Goal: Task Accomplishment & Management: Use online tool/utility

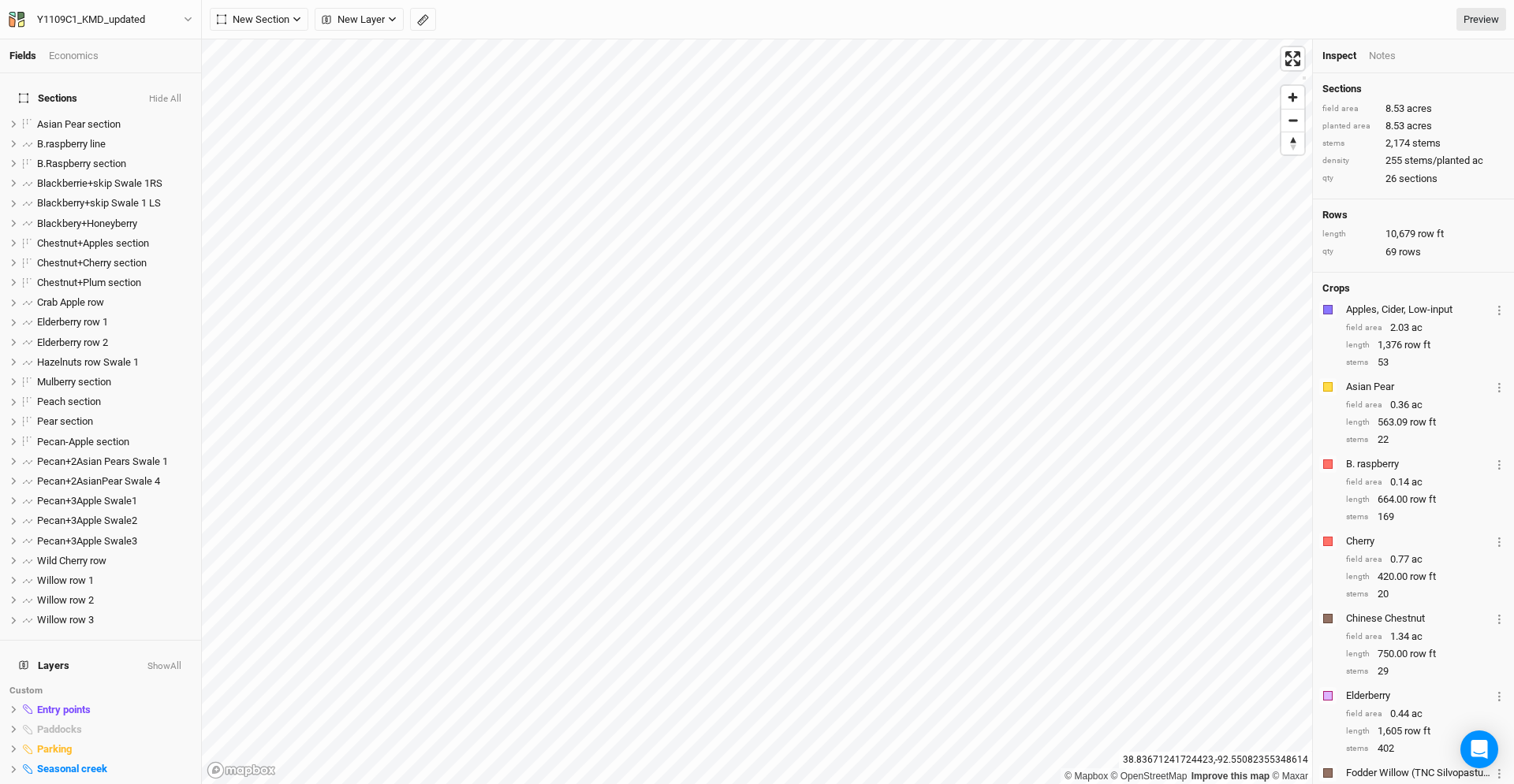
scroll to position [318, 0]
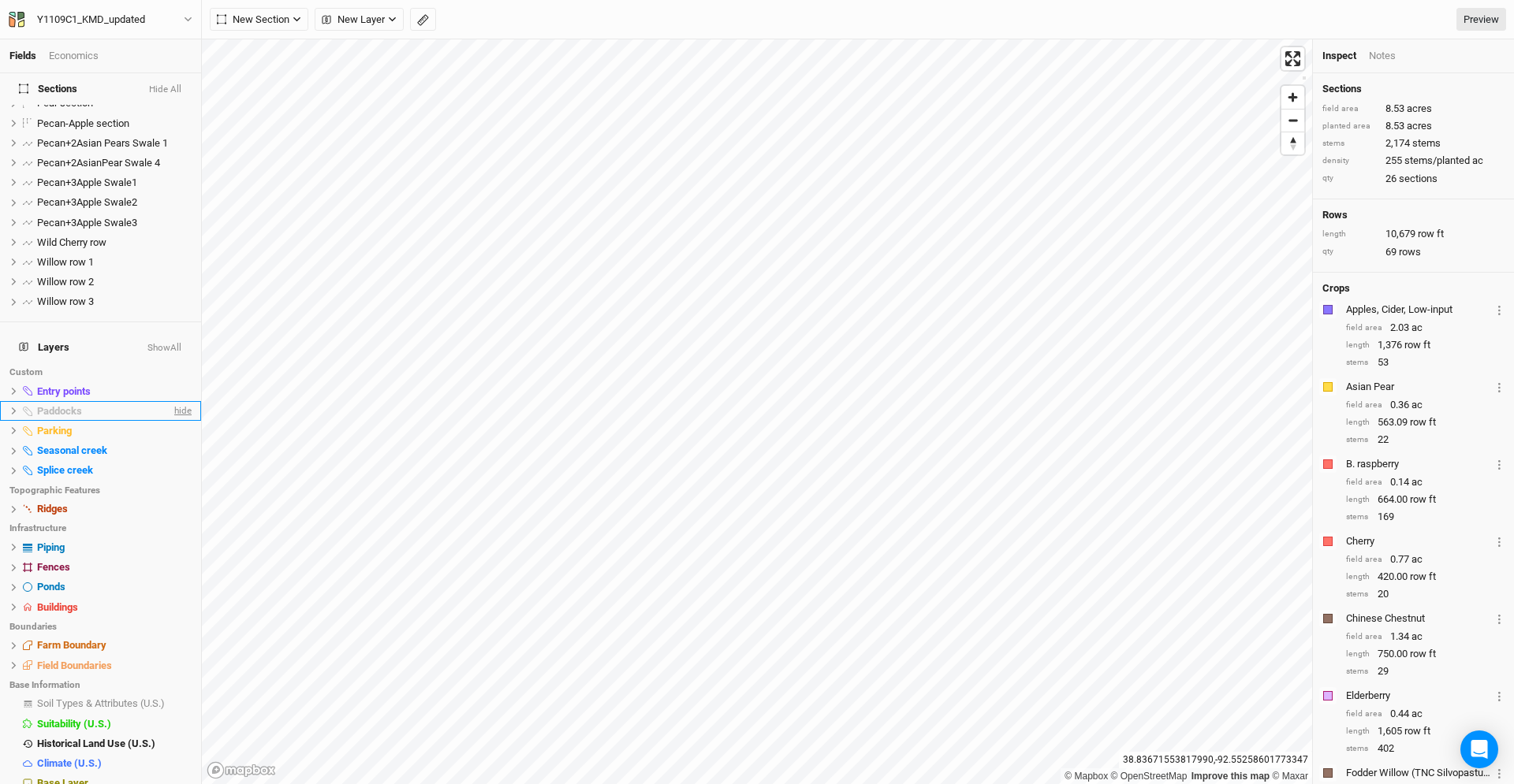
click at [181, 401] on span "hide" at bounding box center [182, 410] width 20 height 19
click at [181, 636] on span "hide" at bounding box center [182, 646] width 20 height 19
click at [181, 636] on span "show" at bounding box center [179, 646] width 25 height 19
click at [181, 636] on span "hide" at bounding box center [182, 646] width 20 height 19
click at [181, 636] on span "show" at bounding box center [179, 646] width 25 height 19
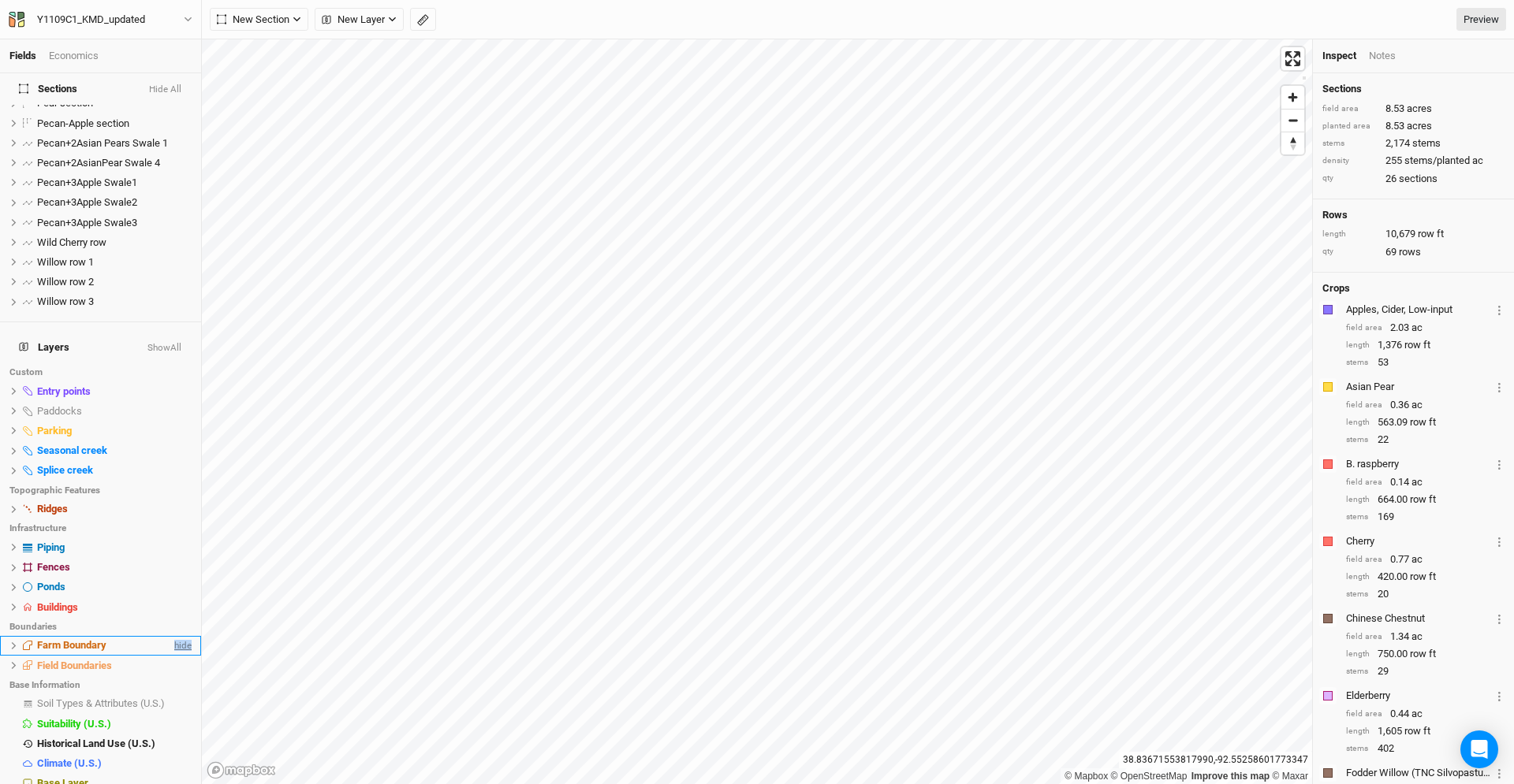
click at [181, 636] on span "hide" at bounding box center [182, 646] width 20 height 19
click at [181, 636] on span "show" at bounding box center [179, 646] width 25 height 19
click at [177, 656] on span "hide" at bounding box center [182, 665] width 20 height 19
click at [177, 656] on span "show" at bounding box center [179, 665] width 25 height 19
click at [181, 636] on span "hide" at bounding box center [182, 646] width 20 height 19
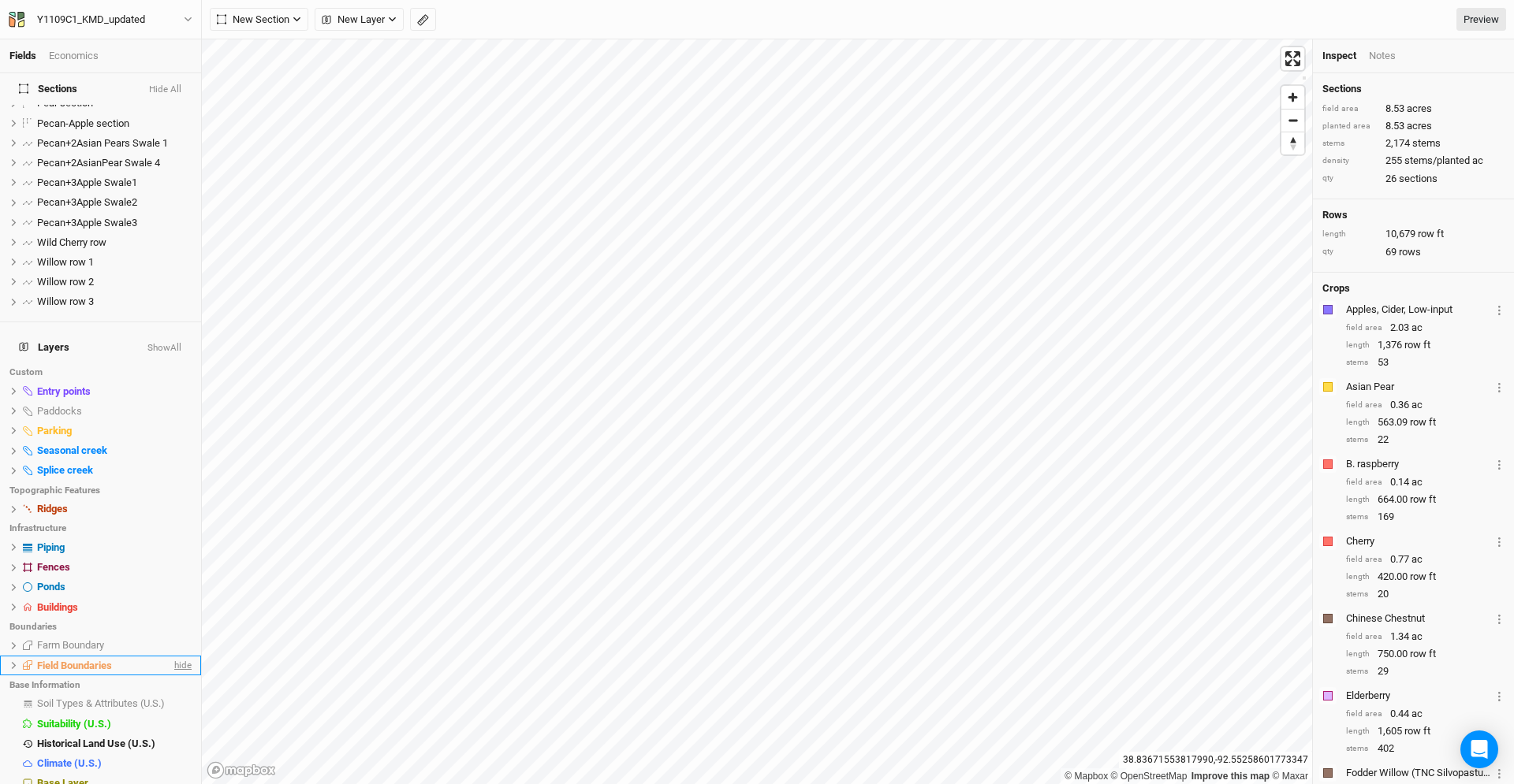
click at [181, 656] on span "hide" at bounding box center [182, 665] width 20 height 19
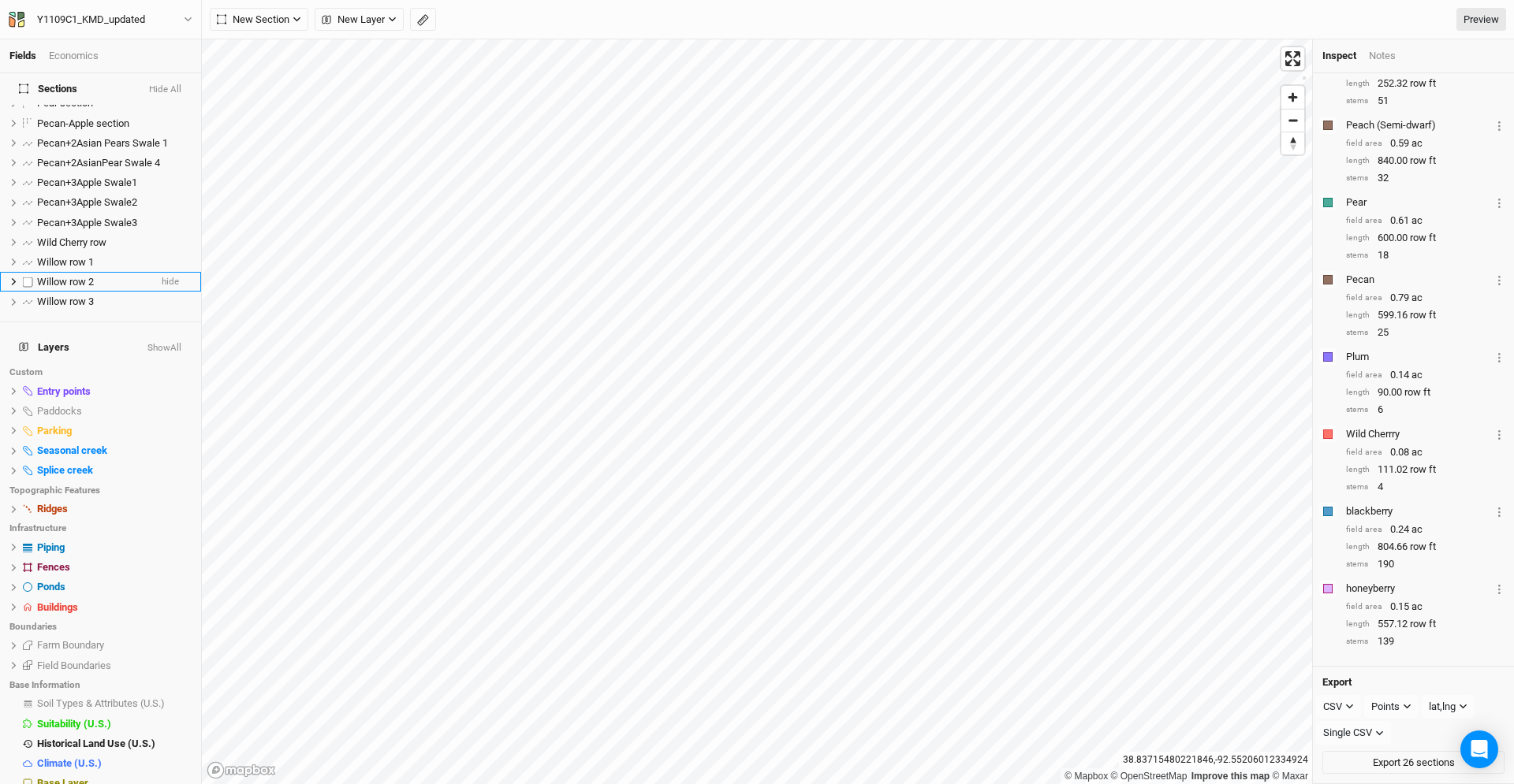
scroll to position [0, 0]
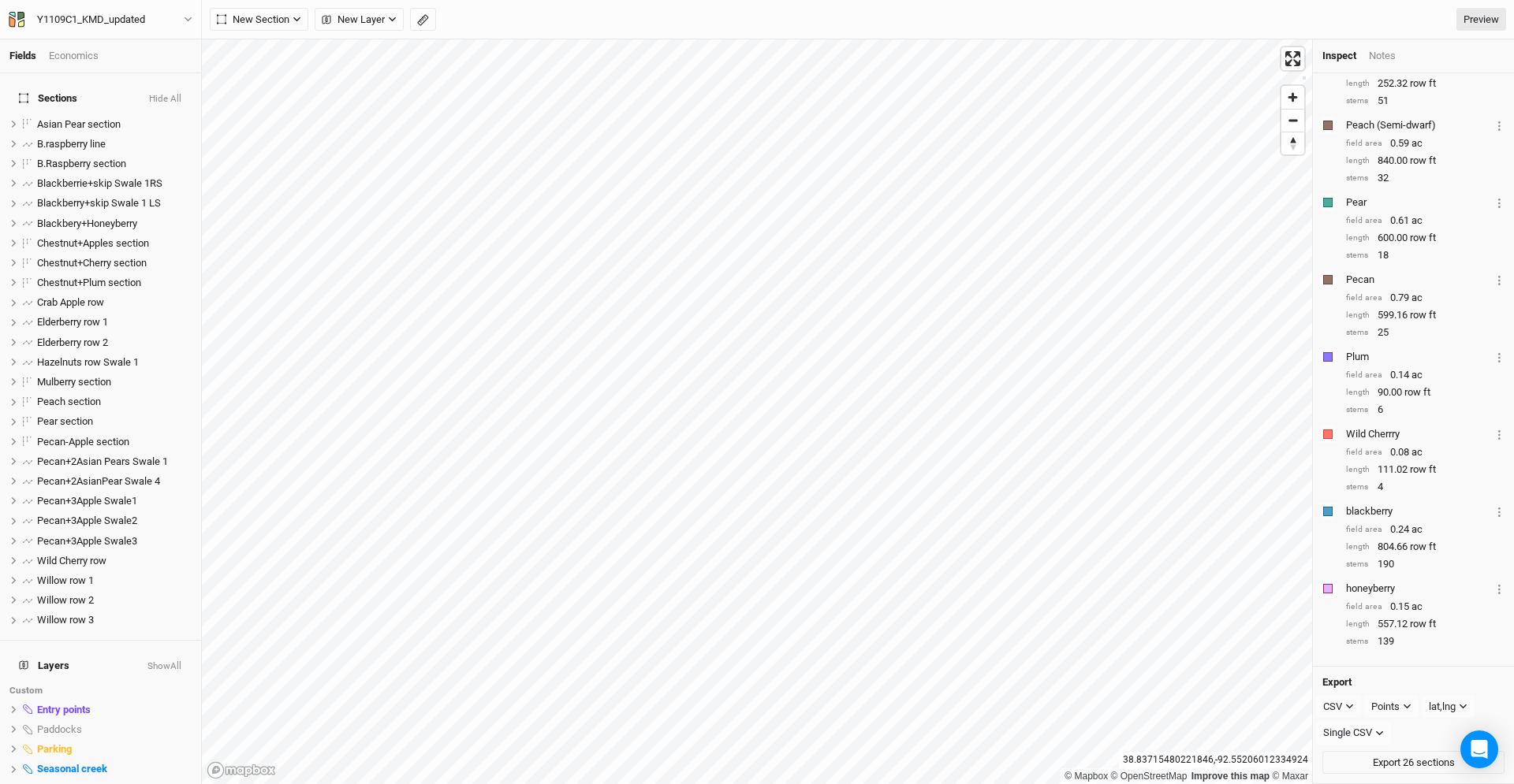
click at [172, 94] on button "Hide All" at bounding box center [166, 99] width 34 height 11
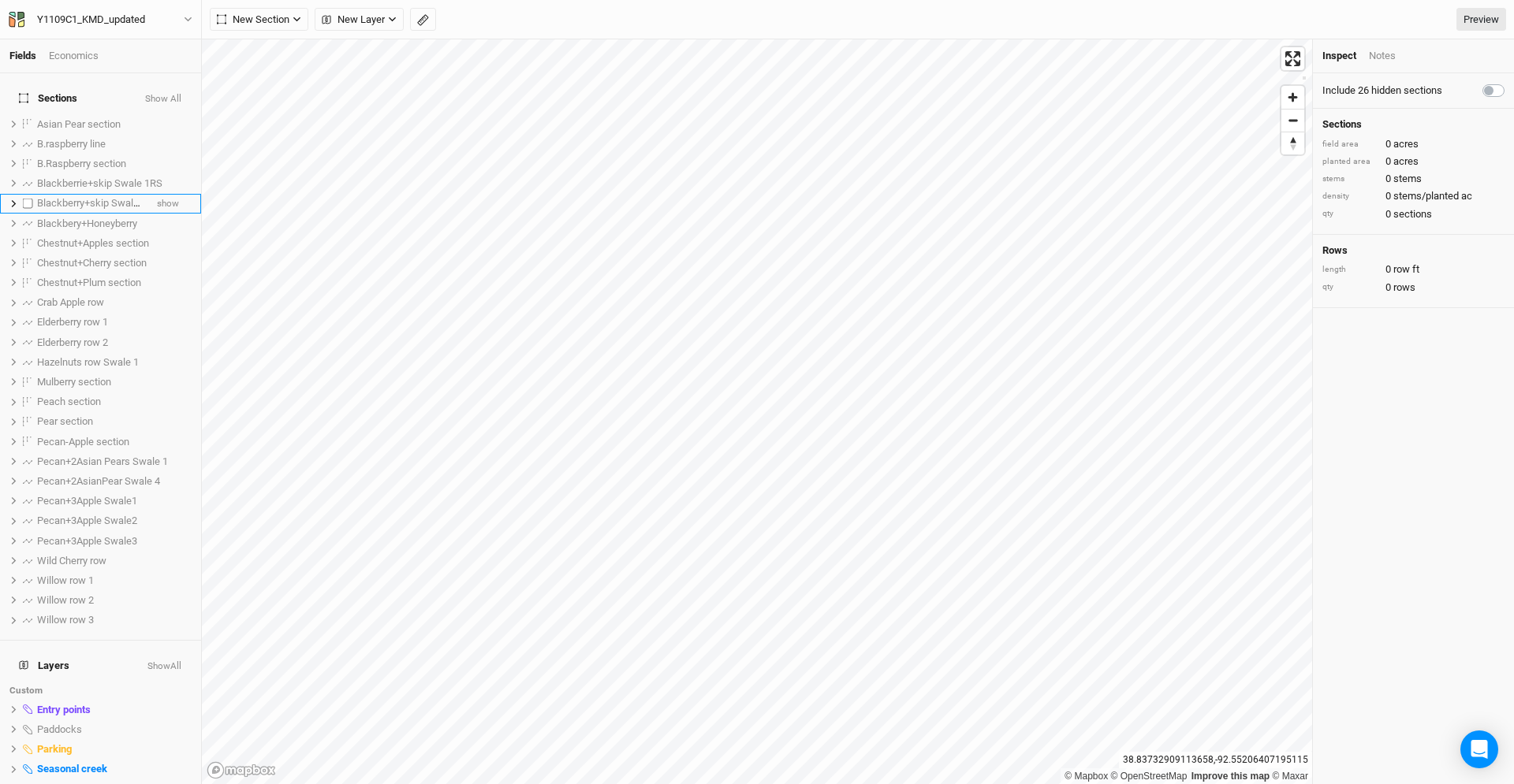
click at [28, 194] on label at bounding box center [27, 203] width 19 height 19
click at [28, 198] on input "checkbox" at bounding box center [28, 203] width 10 height 10
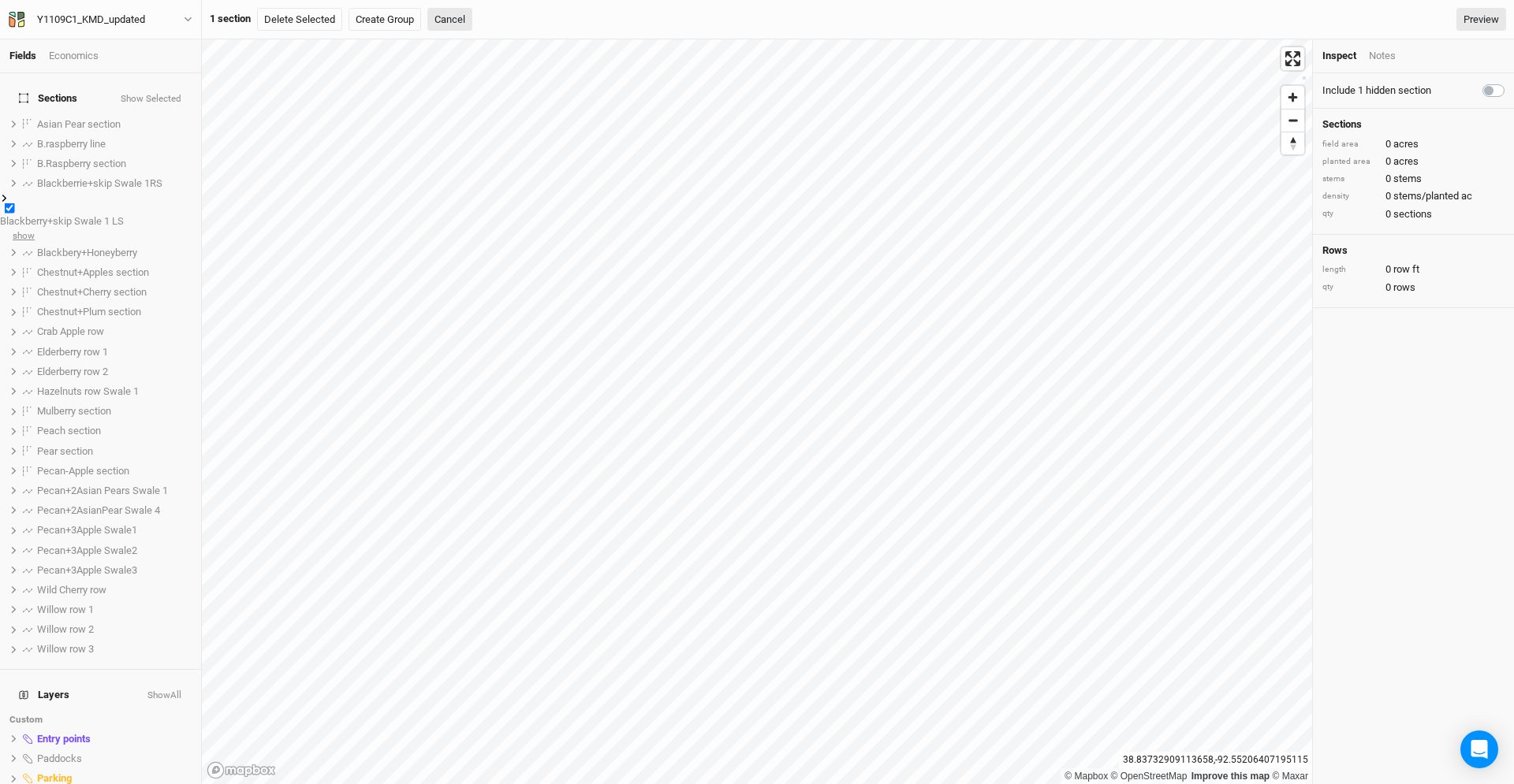
click at [35, 225] on span "show" at bounding box center [24, 235] width 22 height 19
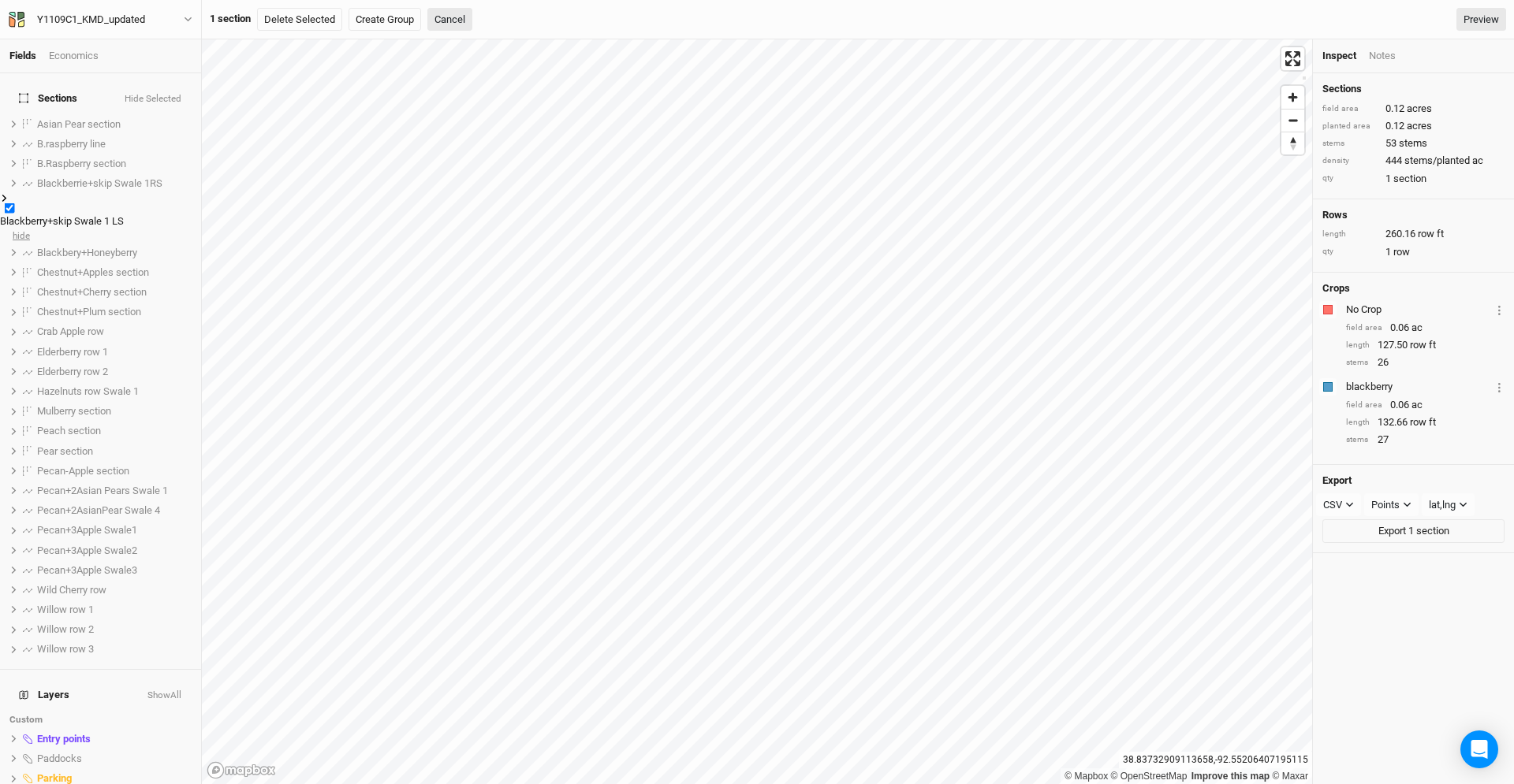
click at [158, 194] on li "Blackberry+skip Swale 1 LS hide" at bounding box center [100, 219] width 201 height 49
checkbox input "false"
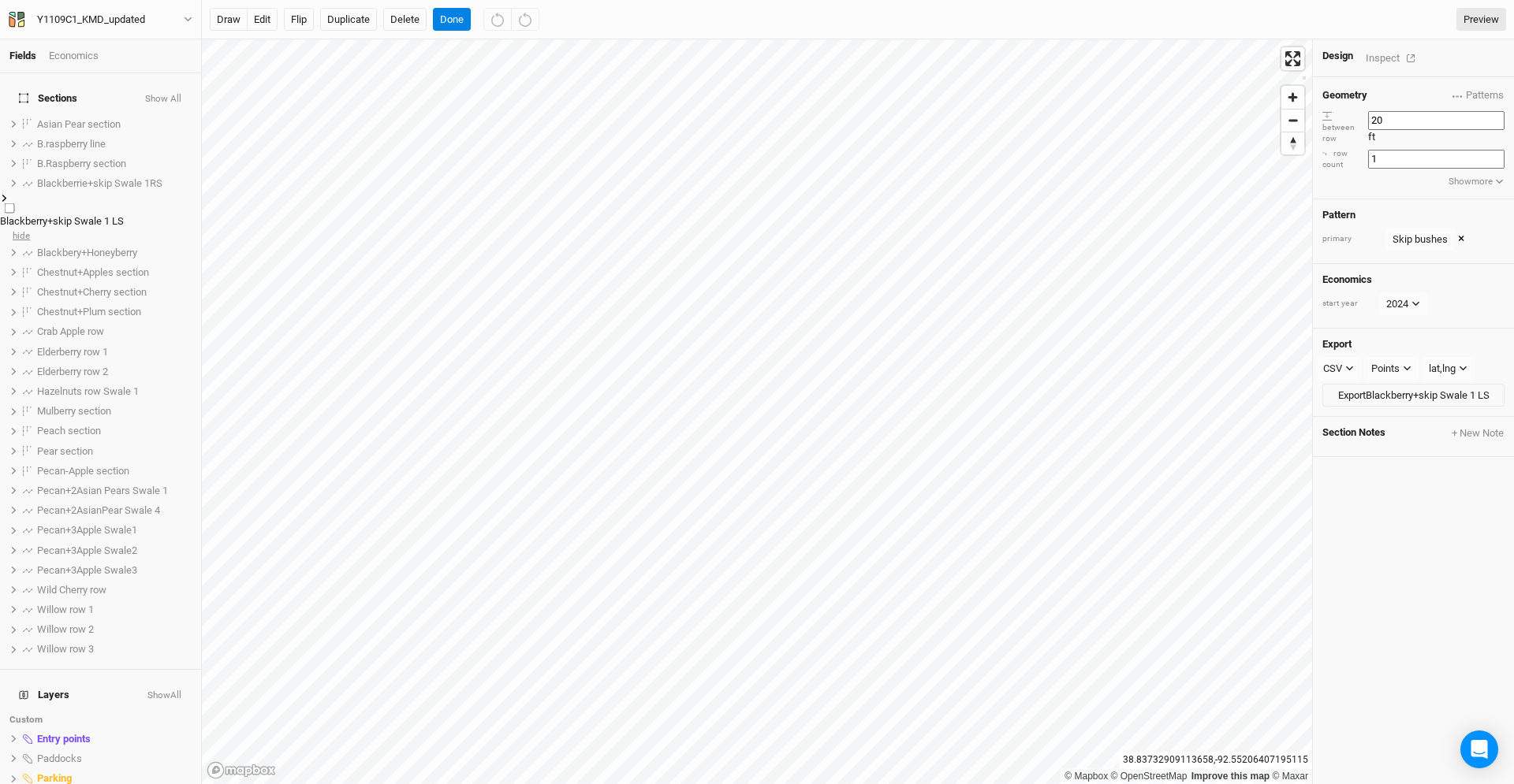
click at [158, 194] on li "Blackberry+skip Swale 1 LS hide" at bounding box center [100, 219] width 201 height 49
click at [30, 225] on span "hide" at bounding box center [21, 235] width 18 height 19
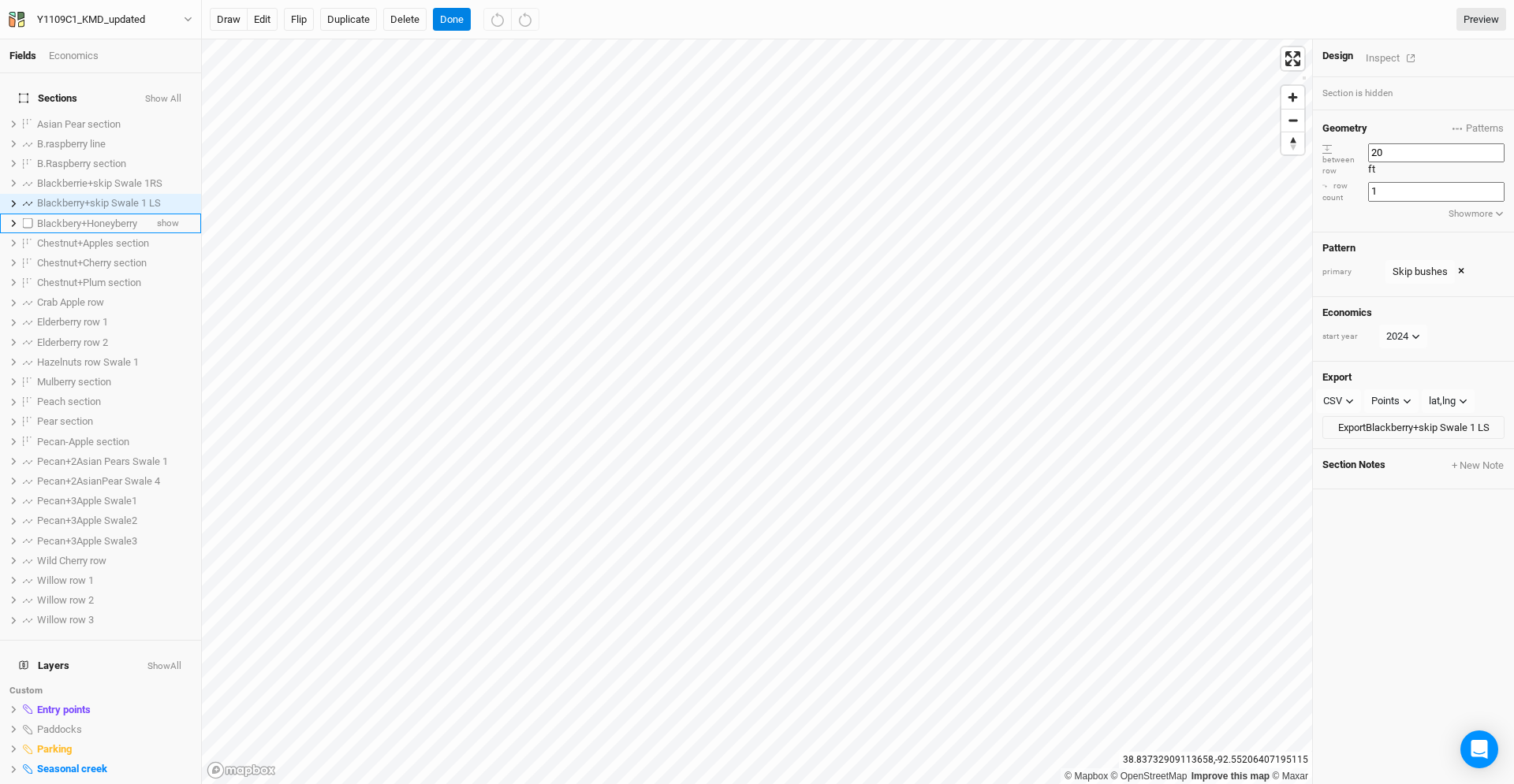
click at [126, 218] on span "Blackbery+Honeyberry" at bounding box center [87, 224] width 100 height 12
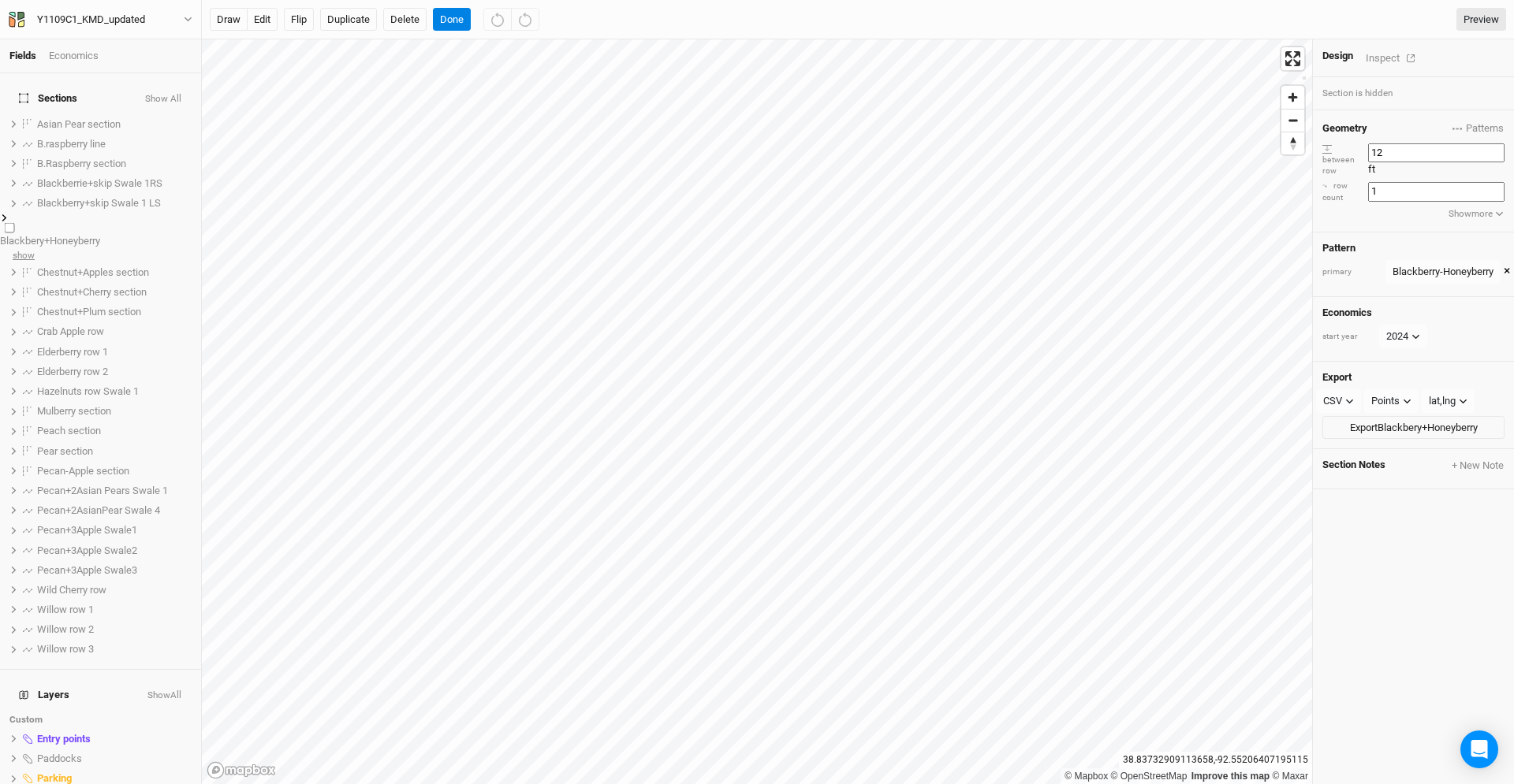
click at [35, 245] on span "show" at bounding box center [24, 254] width 22 height 19
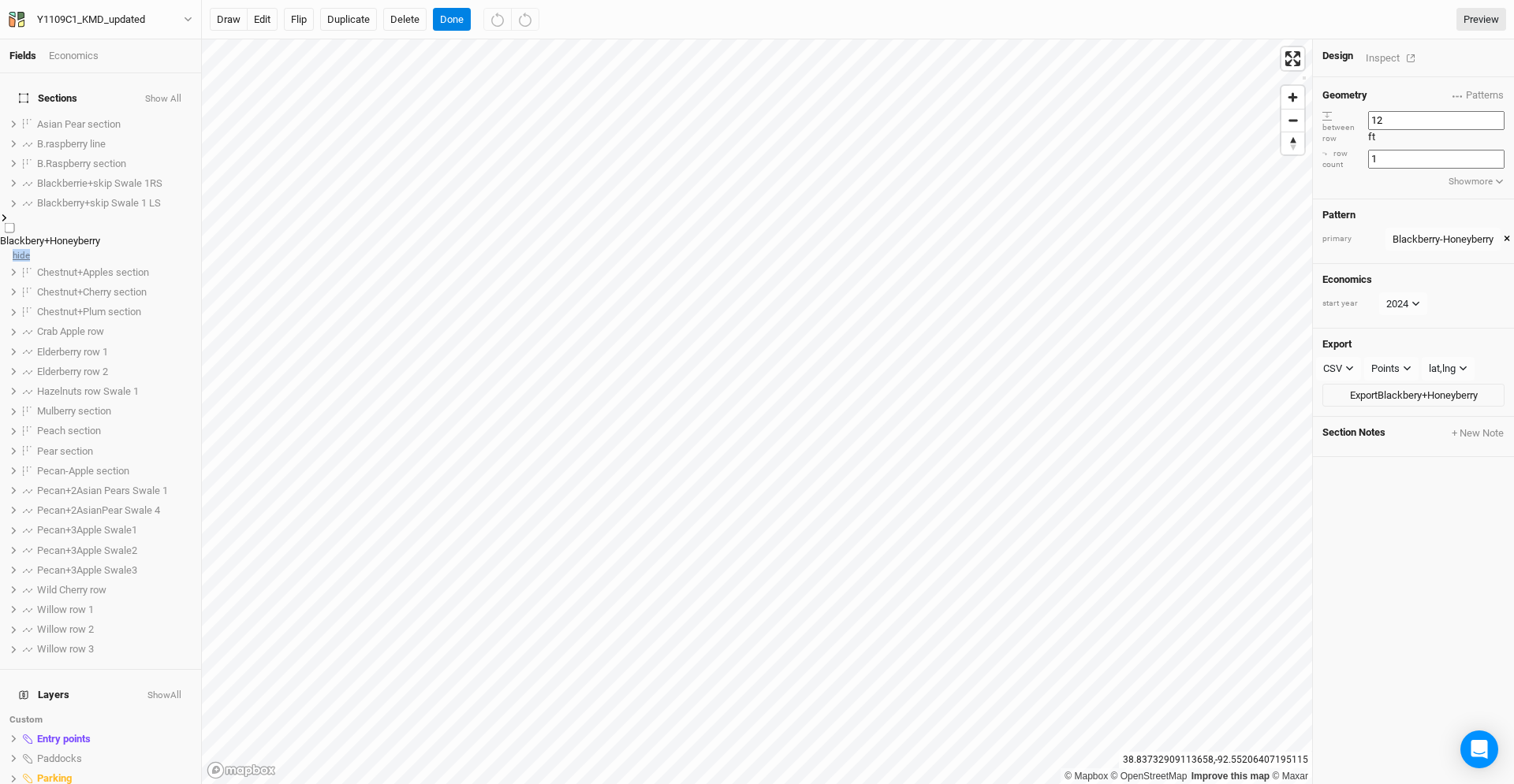
click at [30, 245] on span "hide" at bounding box center [21, 254] width 18 height 19
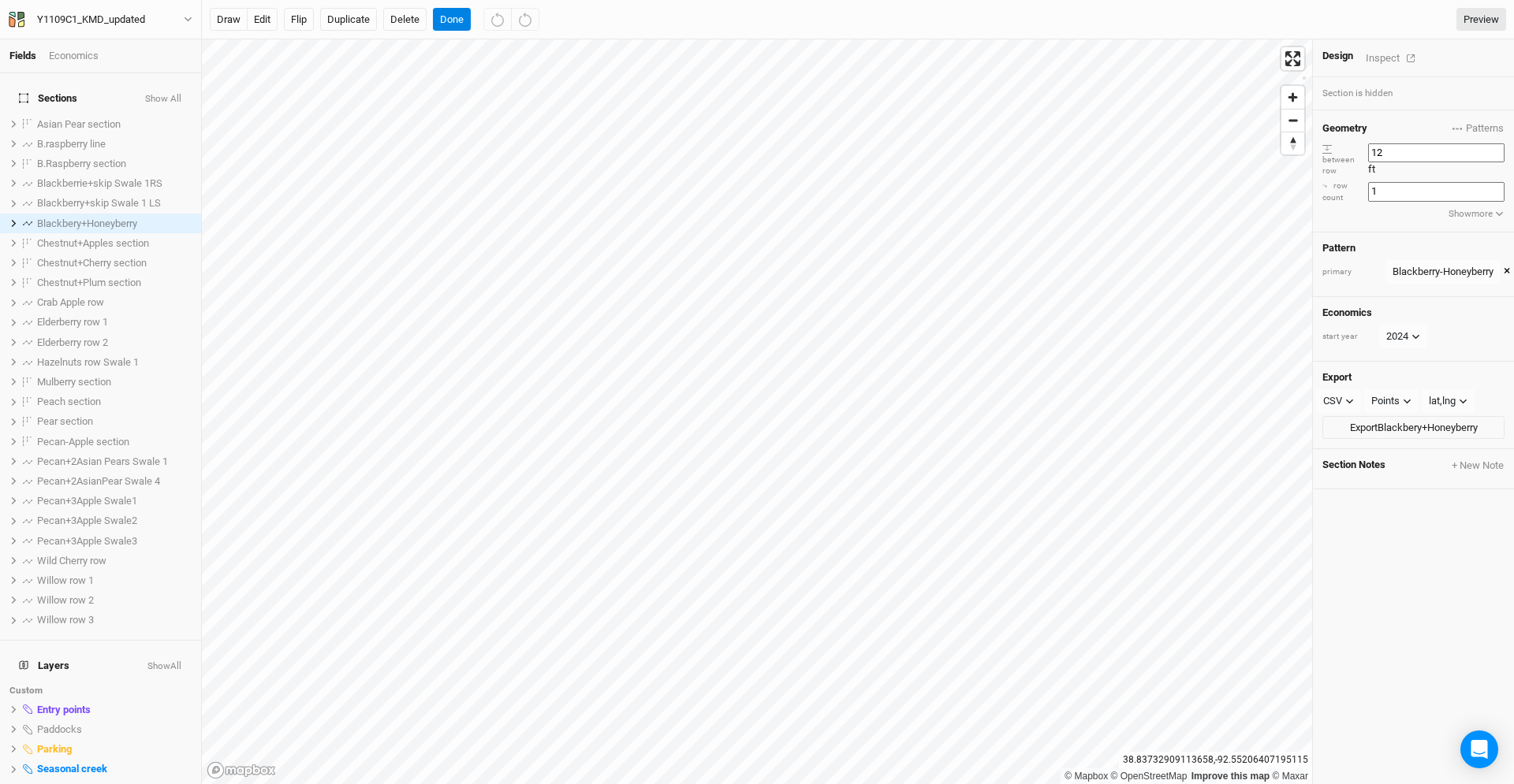
click at [173, 94] on button "Show All" at bounding box center [163, 99] width 38 height 11
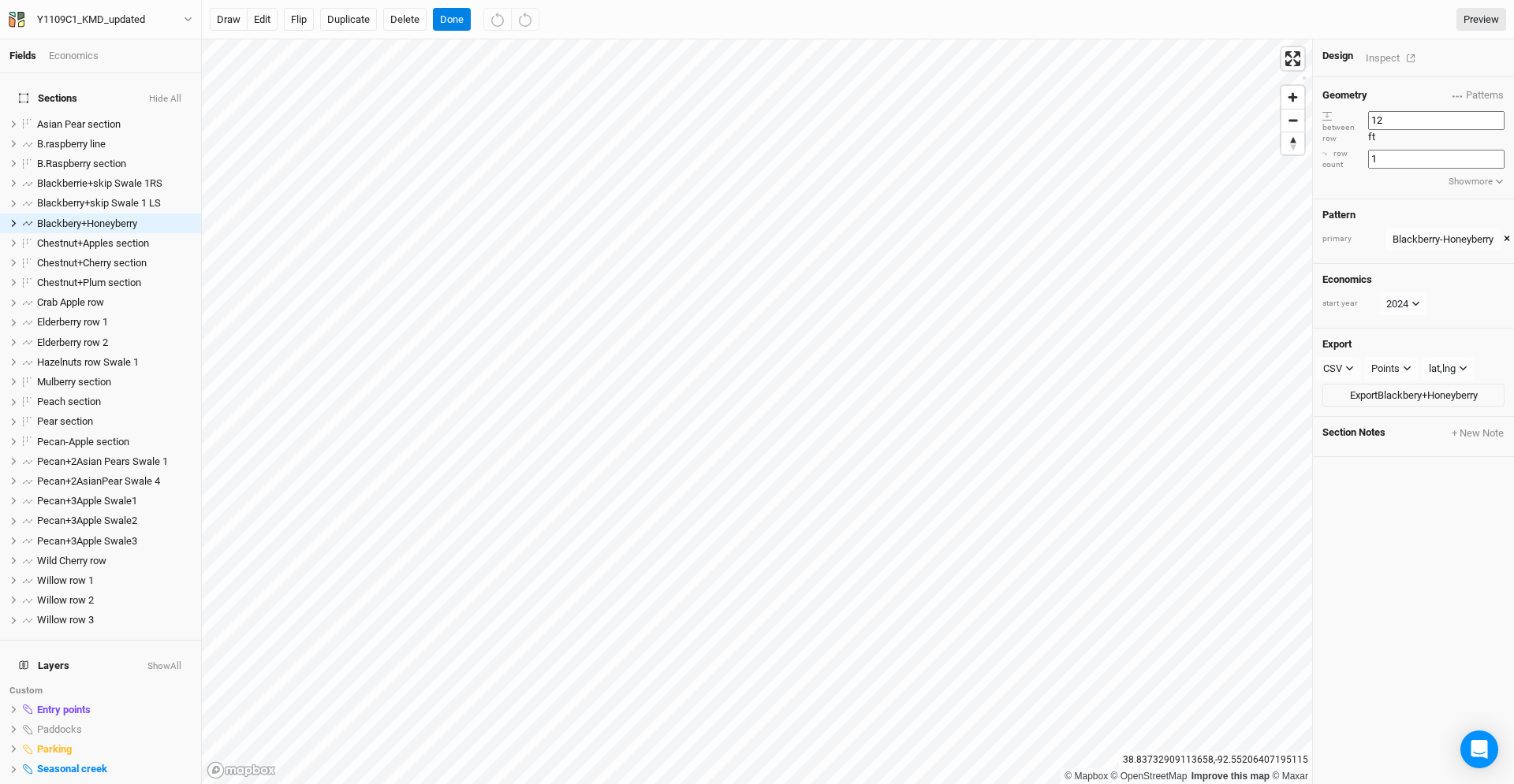
click at [173, 94] on button "Hide All" at bounding box center [166, 99] width 34 height 11
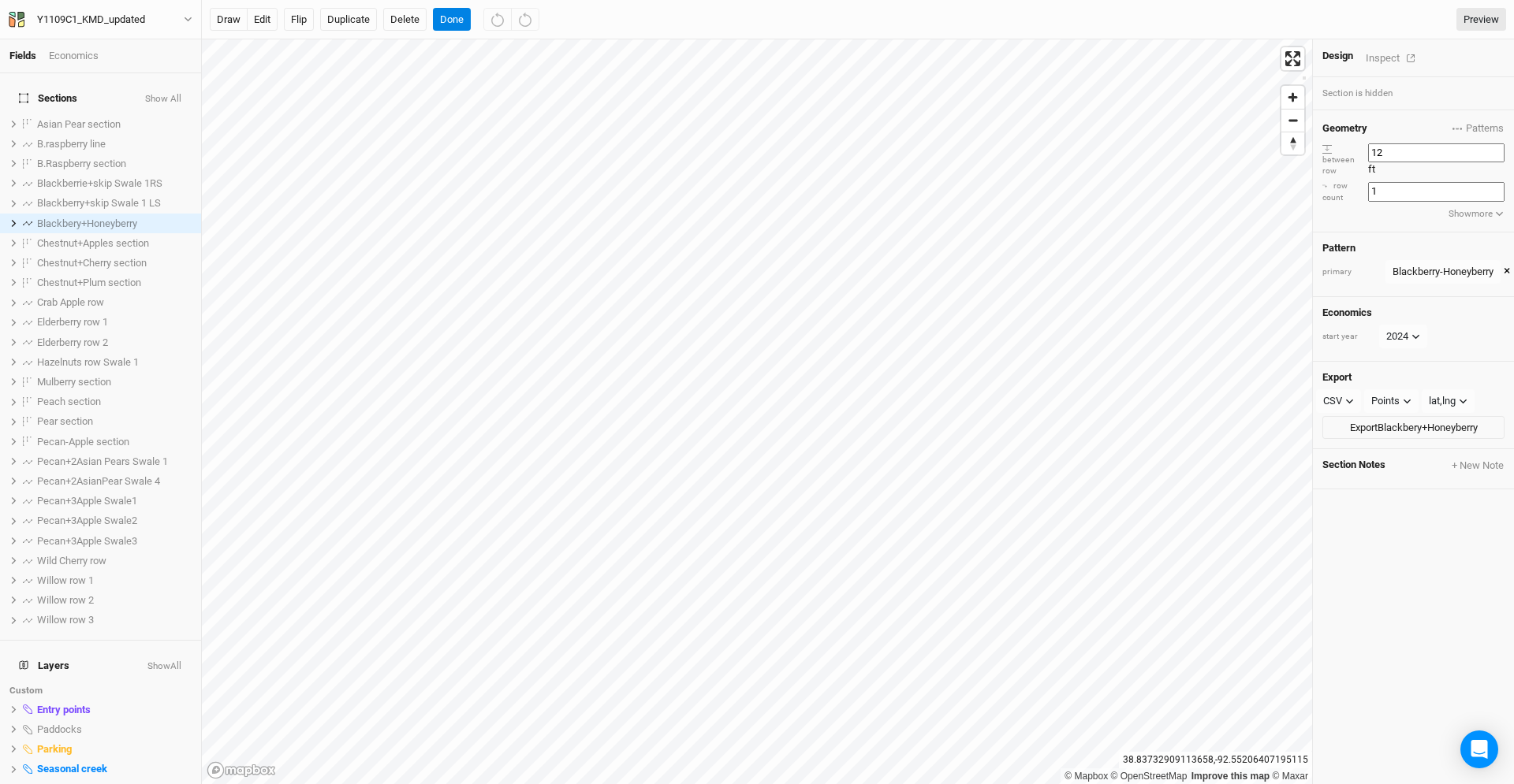
click at [173, 94] on button "Show All" at bounding box center [163, 99] width 38 height 11
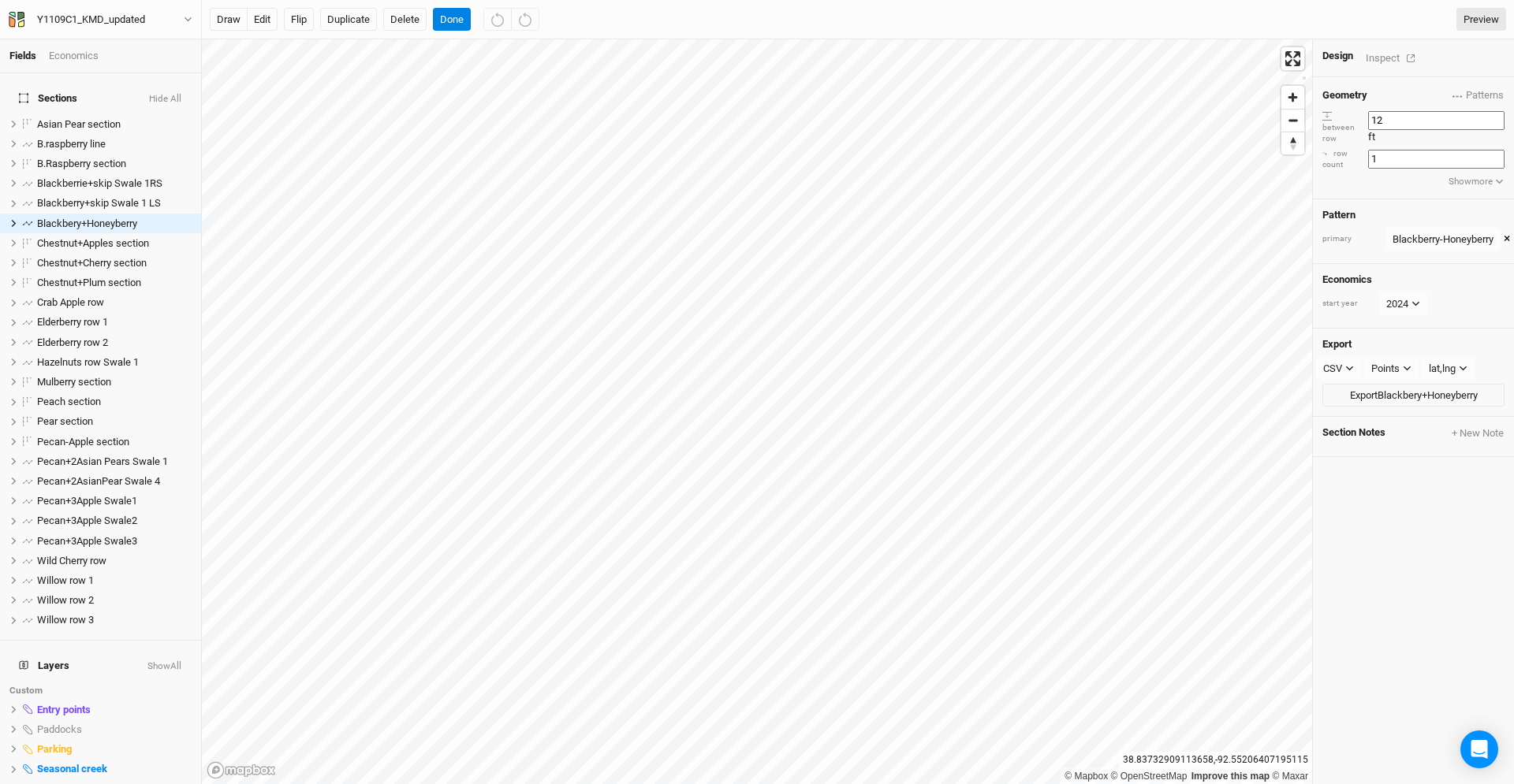
click at [173, 94] on button "Hide All" at bounding box center [166, 99] width 34 height 11
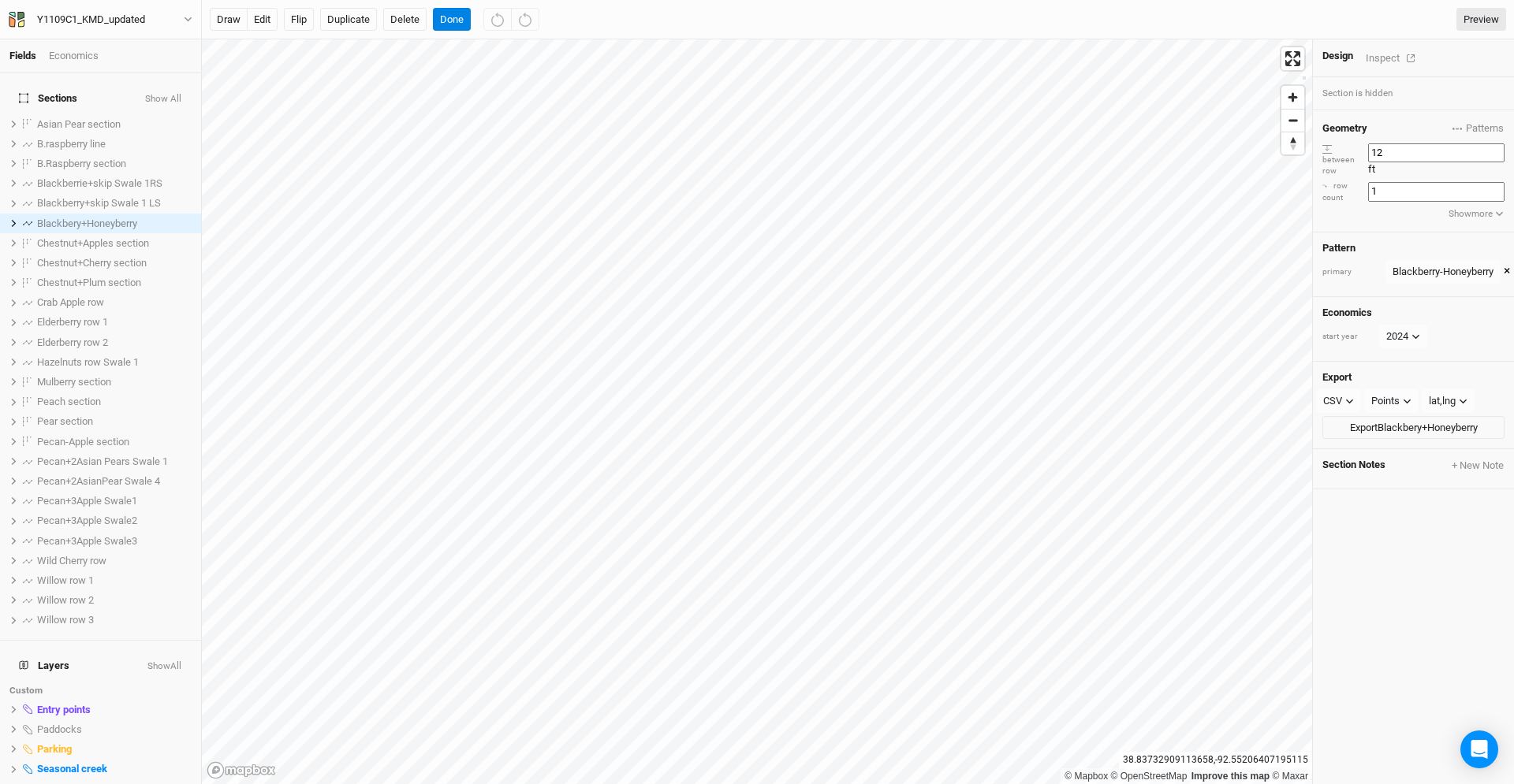
click at [173, 94] on button "Show All" at bounding box center [163, 99] width 38 height 11
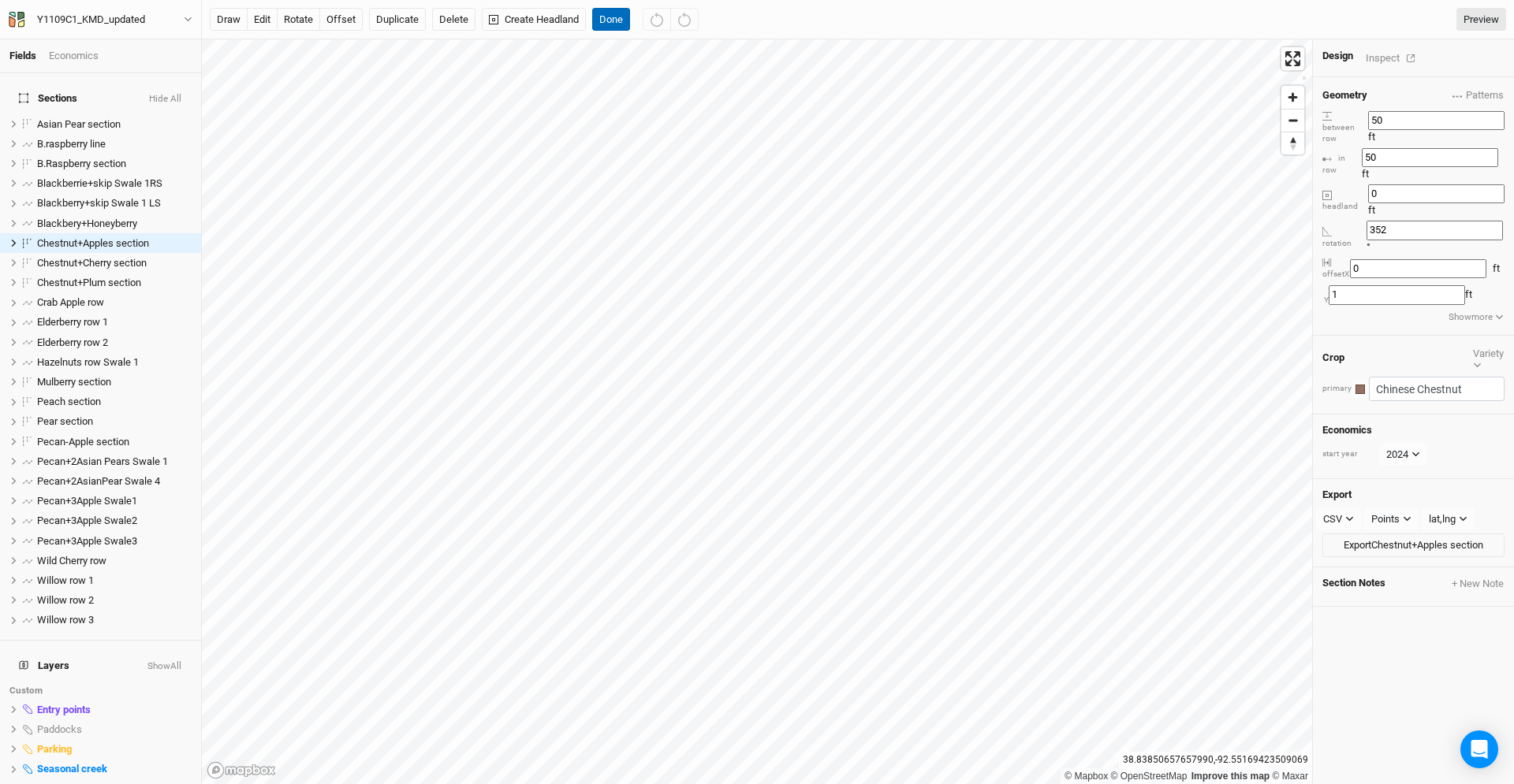
click at [626, 23] on button "Done" at bounding box center [610, 19] width 38 height 24
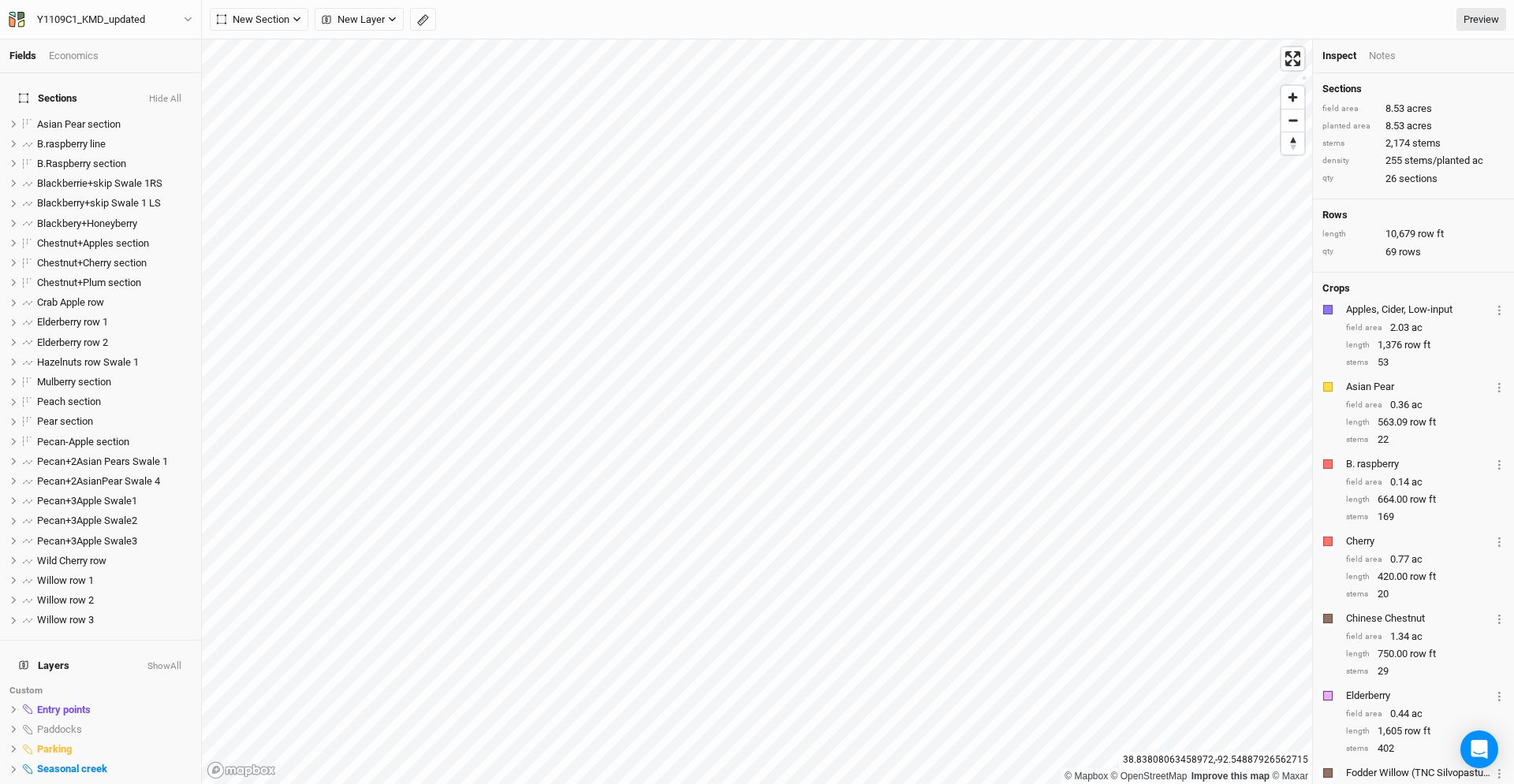
click at [1349, 316] on div "Apples, Cider, Low-input" at bounding box center [1419, 310] width 145 height 14
click at [1500, 316] on button "Layer 1" at bounding box center [1500, 309] width 10 height 18
click at [1495, 316] on button "Layer 1" at bounding box center [1500, 309] width 10 height 18
click at [423, 20] on icon "button" at bounding box center [423, 20] width 12 height 12
click at [289, 17] on button "Done" at bounding box center [281, 19] width 38 height 24
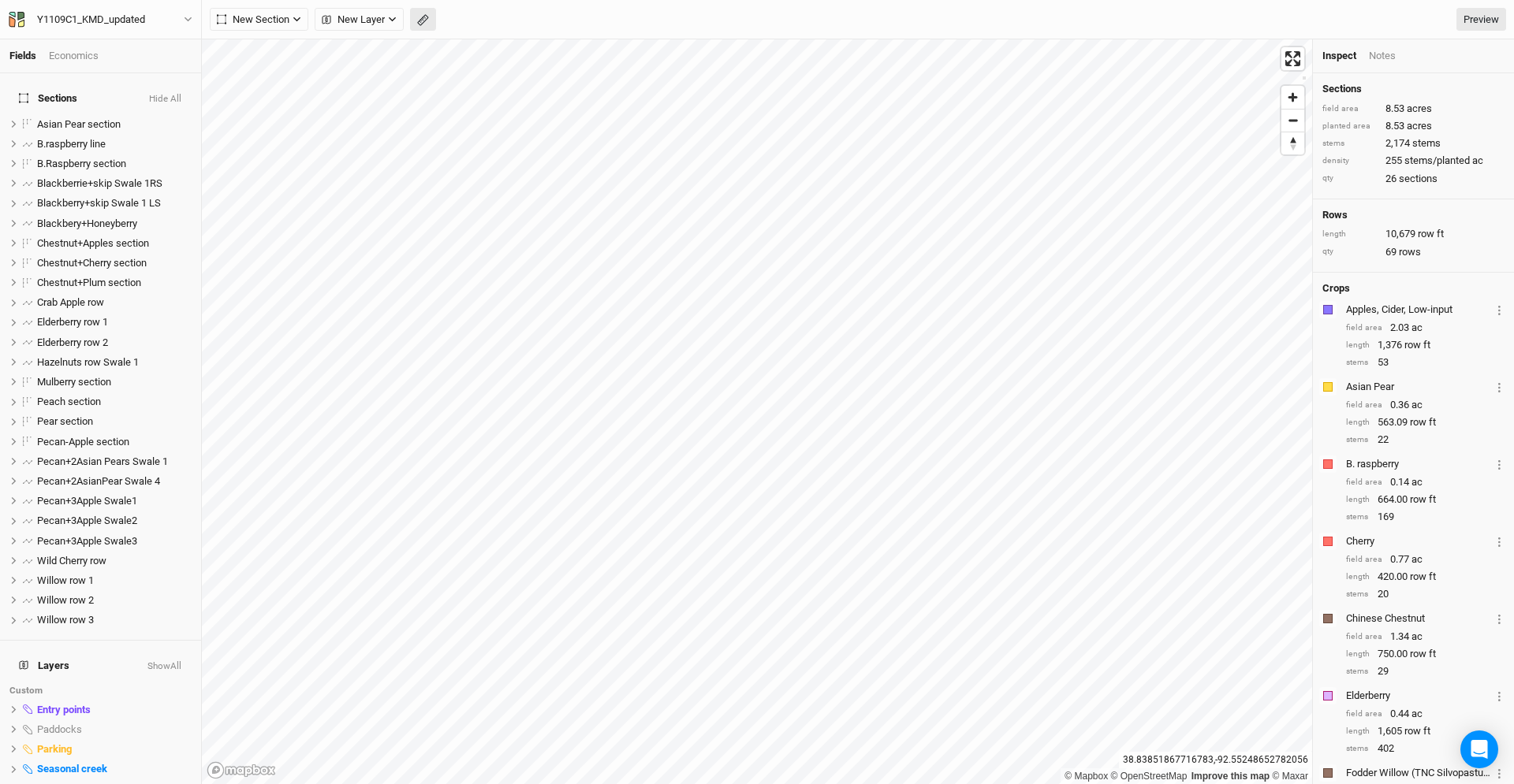
click at [421, 23] on icon "button" at bounding box center [423, 20] width 12 height 12
click at [285, 18] on button "Done" at bounding box center [281, 19] width 38 height 24
click at [432, 26] on button "button" at bounding box center [423, 19] width 26 height 24
click at [293, 23] on button "Done" at bounding box center [281, 19] width 38 height 24
click at [422, 16] on icon "button" at bounding box center [423, 20] width 12 height 12
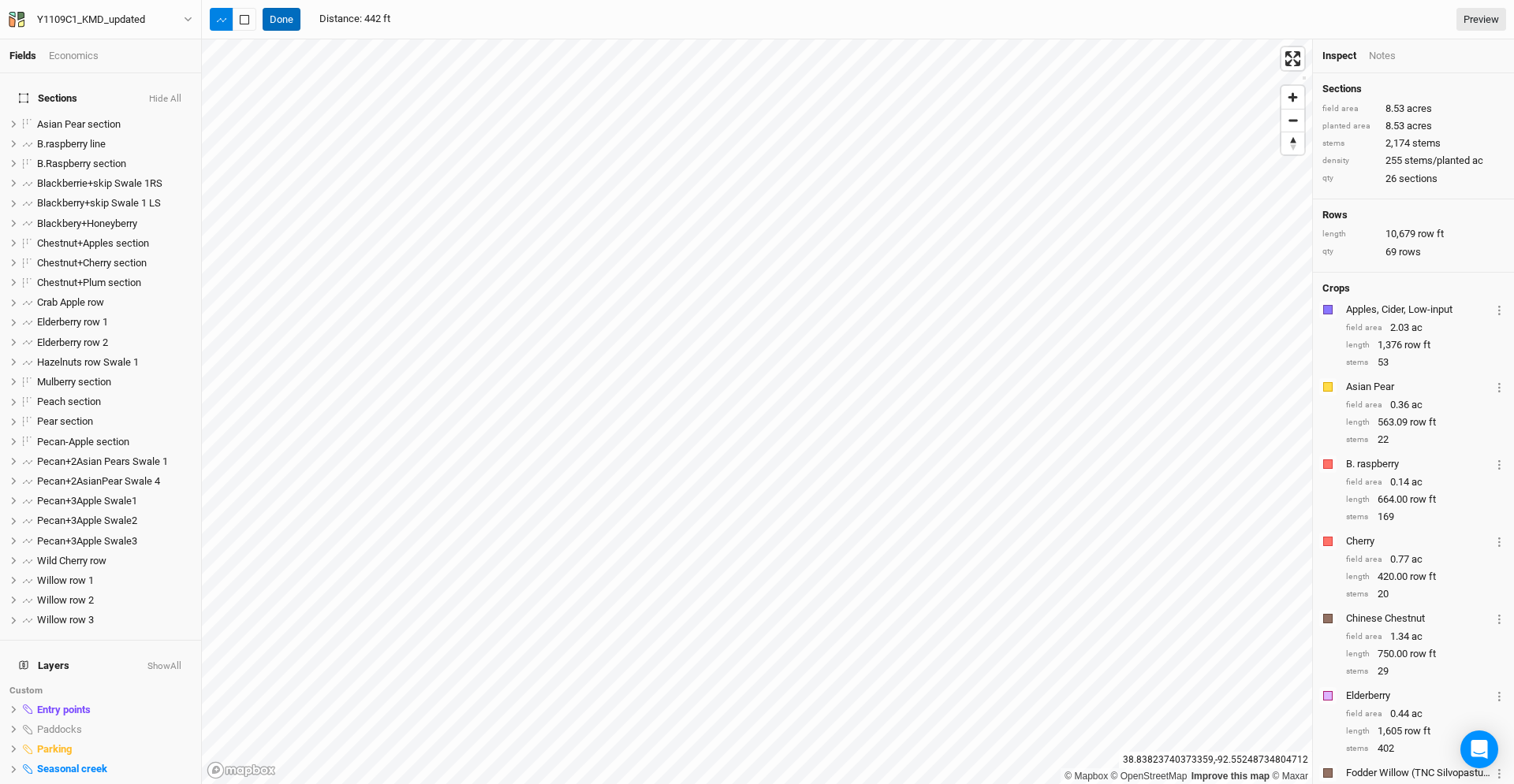
click at [290, 18] on button "Done" at bounding box center [281, 19] width 38 height 24
click at [424, 20] on icon "button" at bounding box center [423, 20] width 12 height 12
click at [241, 12] on button "button" at bounding box center [245, 19] width 24 height 24
click at [281, 22] on button "Done" at bounding box center [281, 19] width 38 height 24
